Goal: Information Seeking & Learning: Learn about a topic

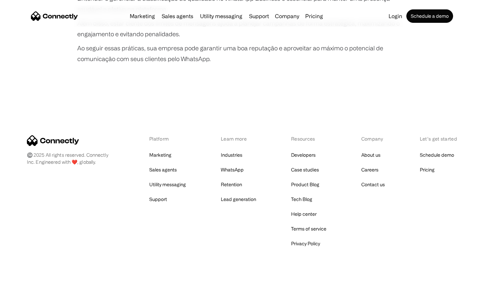
scroll to position [1258, 0]
